Goal: Download file/media

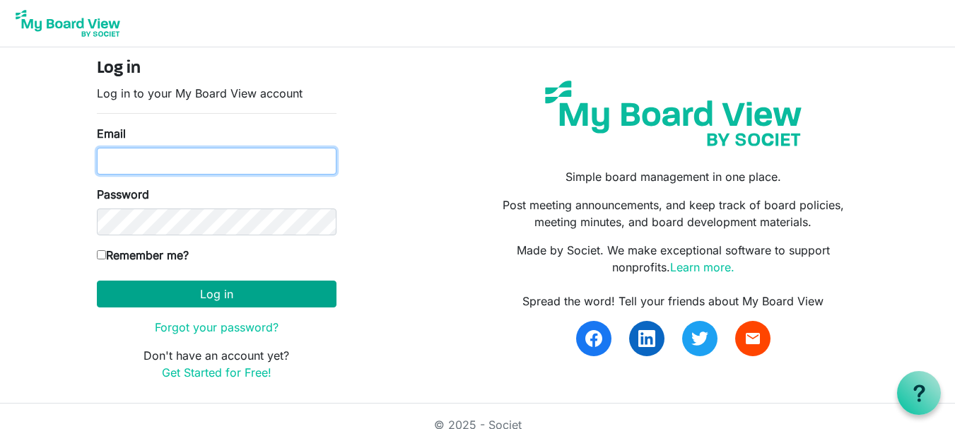
type input "theresabhavanvembuva@gmail.com"
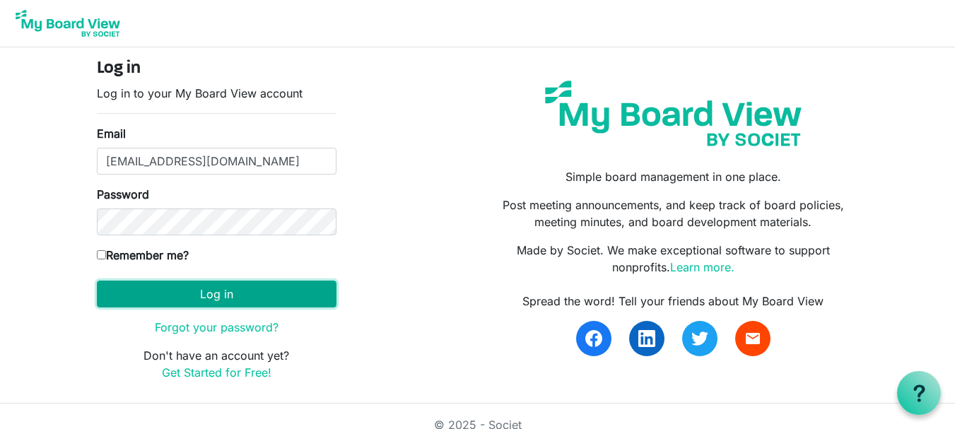
click at [191, 296] on button "Log in" at bounding box center [217, 294] width 240 height 27
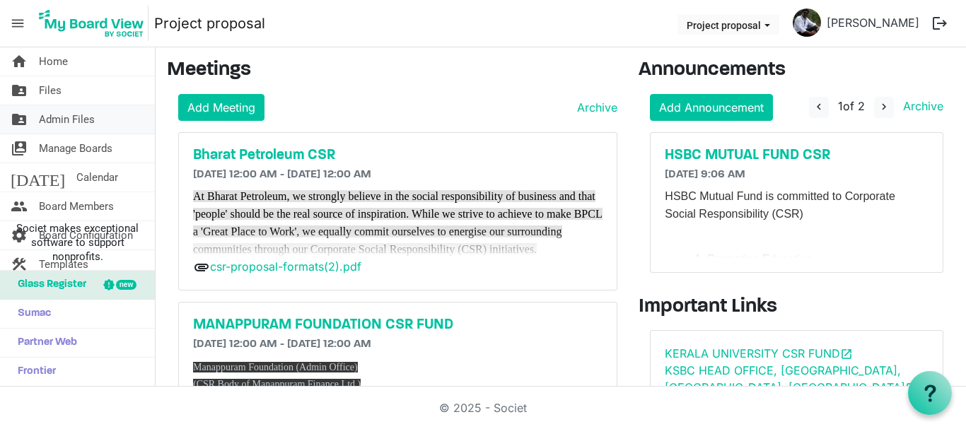
click at [80, 122] on span "Admin Files" at bounding box center [67, 119] width 56 height 28
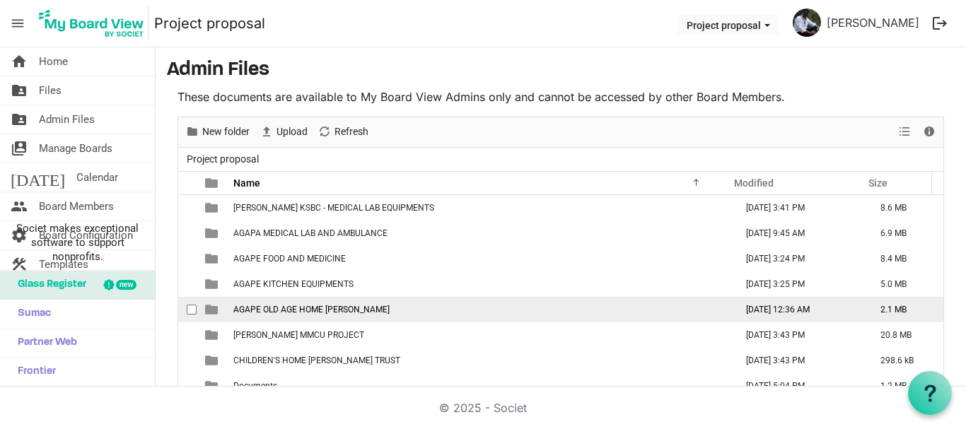
click at [318, 306] on span "AGAPE OLD AGE HOME LULU" at bounding box center [311, 310] width 156 height 10
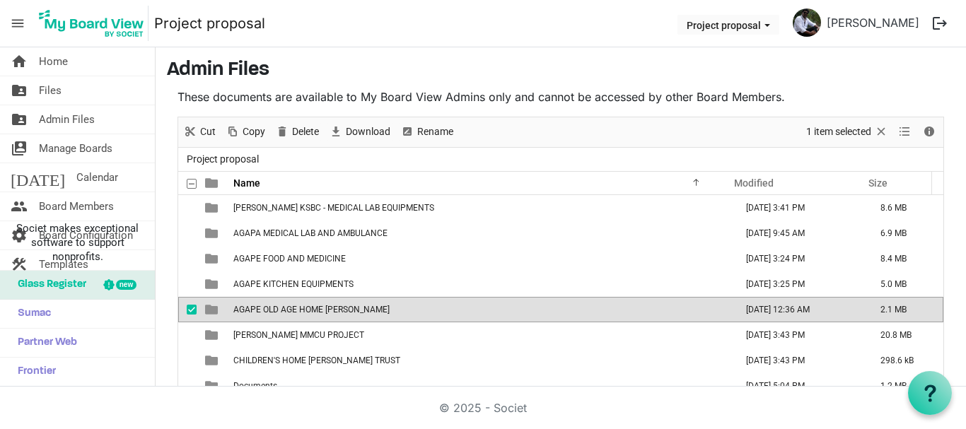
click at [318, 306] on span "AGAPE OLD AGE HOME LULU" at bounding box center [311, 310] width 156 height 10
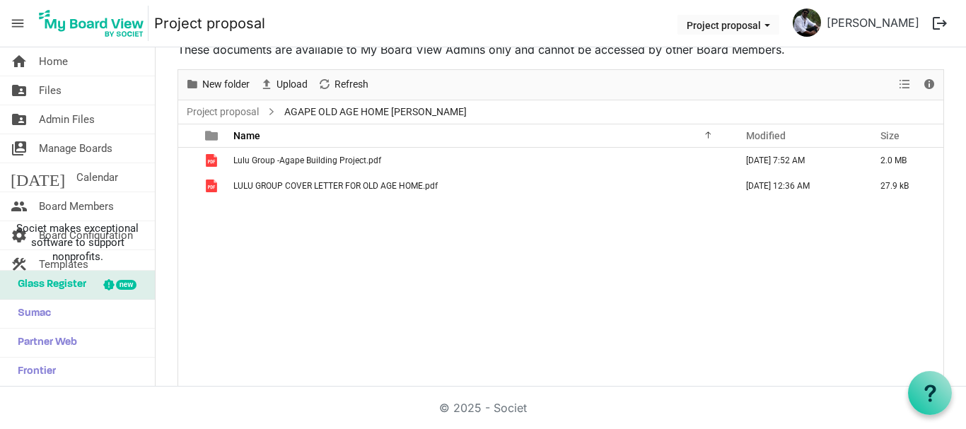
click at [294, 112] on span "AGAPE OLD AGE HOME LULU" at bounding box center [375, 112] width 188 height 18
click at [240, 111] on link "Project proposal" at bounding box center [223, 112] width 78 height 18
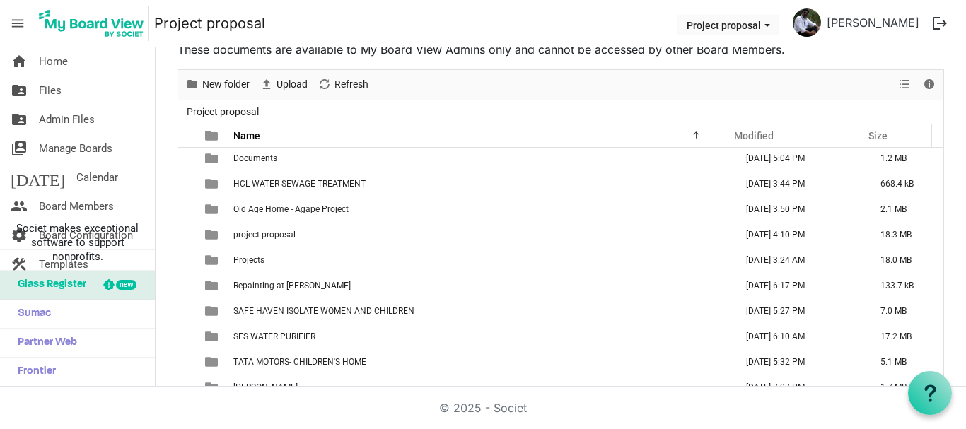
scroll to position [177, 0]
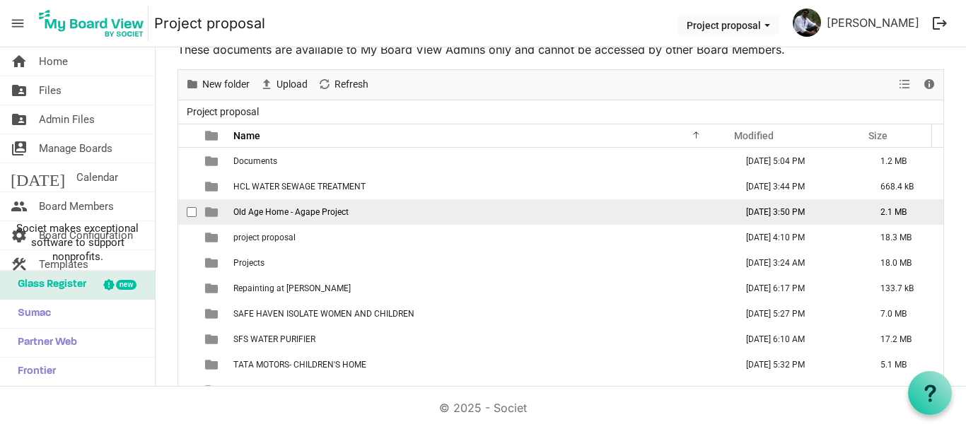
click at [346, 213] on span "Old Age Home - Agape Project" at bounding box center [290, 212] width 115 height 10
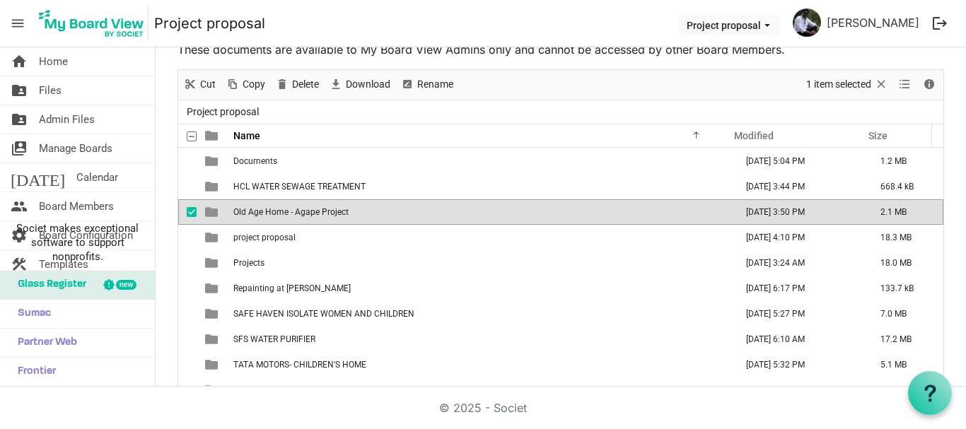
click at [346, 213] on span "Old Age Home - Agape Project" at bounding box center [290, 212] width 115 height 10
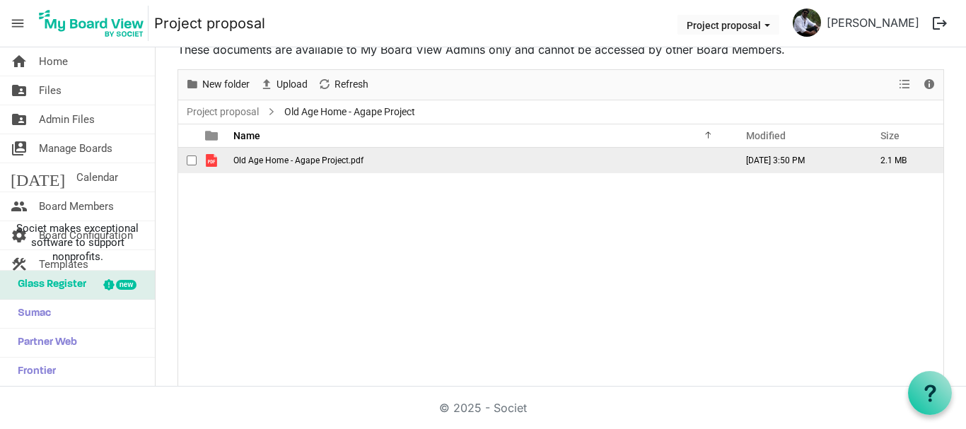
click at [332, 168] on td "Old Age Home - Agape Project.pdf" at bounding box center [480, 160] width 502 height 25
